Goal: Task Accomplishment & Management: Manage account settings

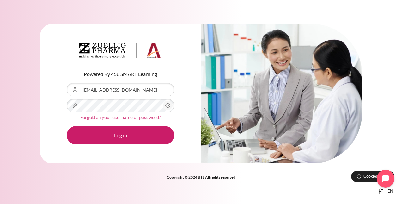
click at [135, 116] on link "Forgotten your username or password?" at bounding box center [120, 117] width 81 height 6
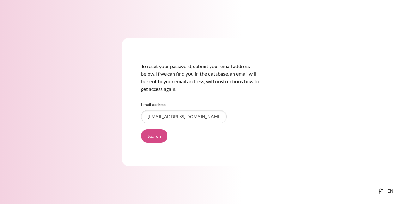
click at [141, 134] on input "Search" at bounding box center [154, 135] width 27 height 13
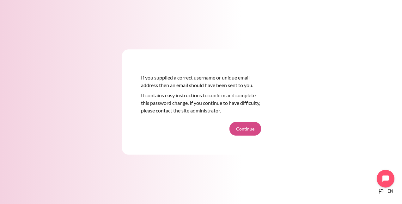
click at [241, 130] on button "Continue" at bounding box center [246, 128] width 32 height 13
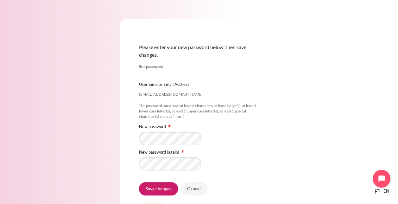
click at [260, 125] on div "Please enter your new password below, then save changes. Set password [EMAIL_AD…" at bounding box center [199, 125] width 158 height 213
click at [167, 185] on input "Save changes" at bounding box center [158, 188] width 39 height 13
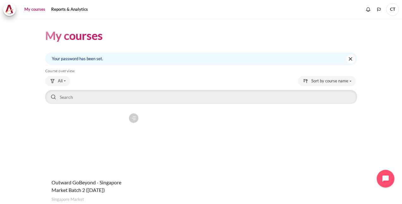
click at [71, 41] on h1 "My courses" at bounding box center [74, 35] width 58 height 15
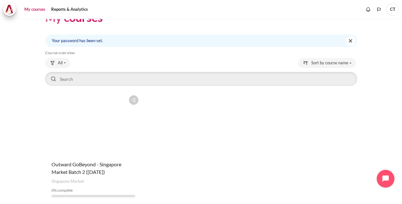
scroll to position [42, 0]
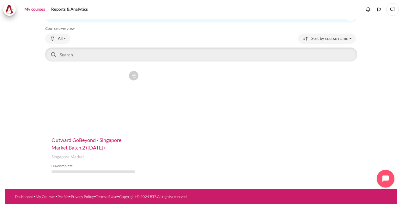
click at [96, 141] on span "Outward GoBeyond - Singapore Market Batch 2 ([DATE])" at bounding box center [87, 144] width 70 height 14
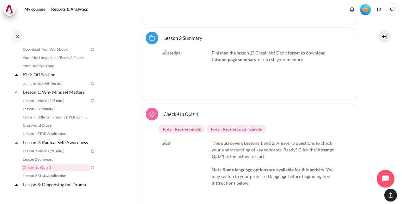
scroll to position [1804, 0]
